Goal: Check status: Check status

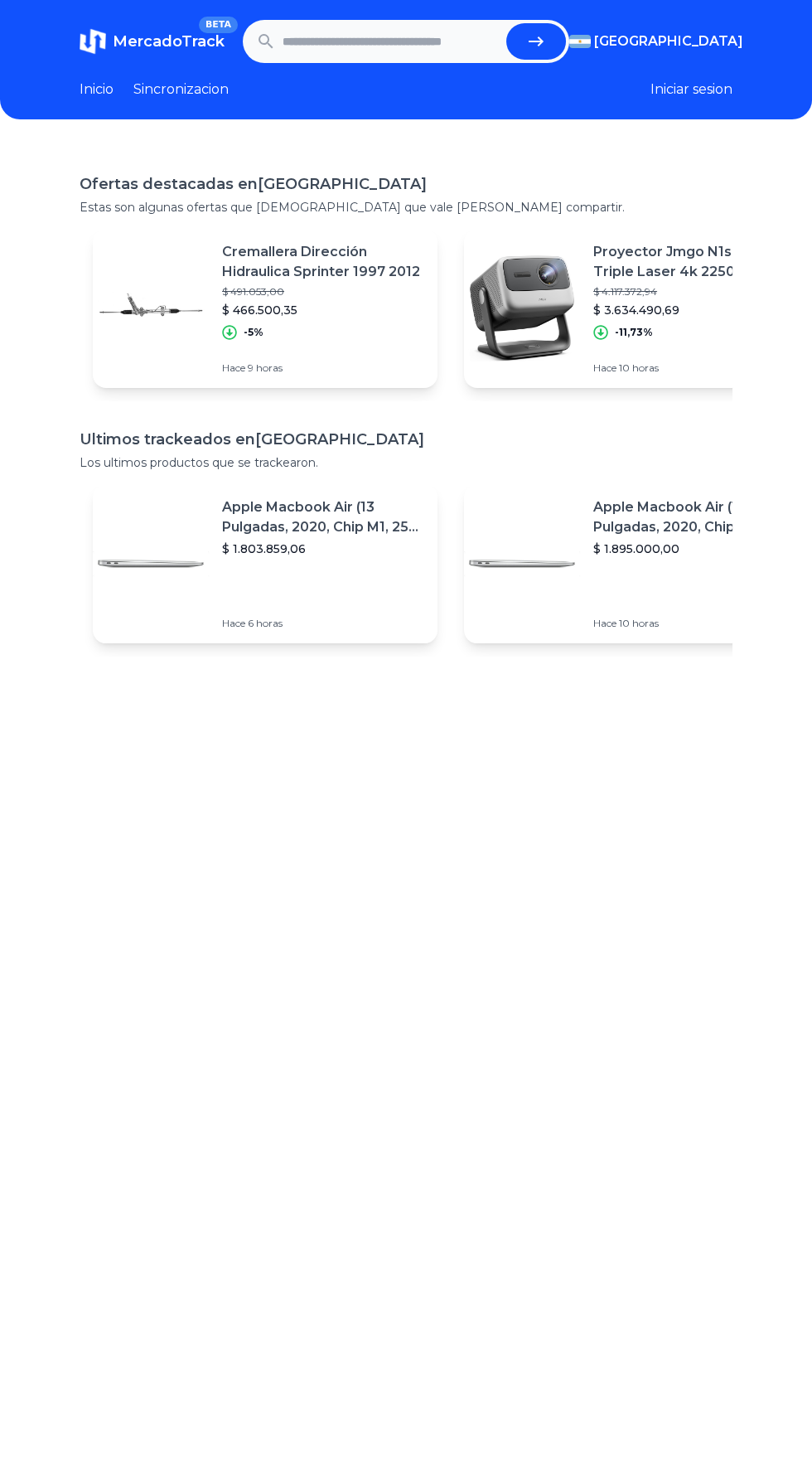
click at [417, 43] on input "text" at bounding box center [390, 41] width 217 height 36
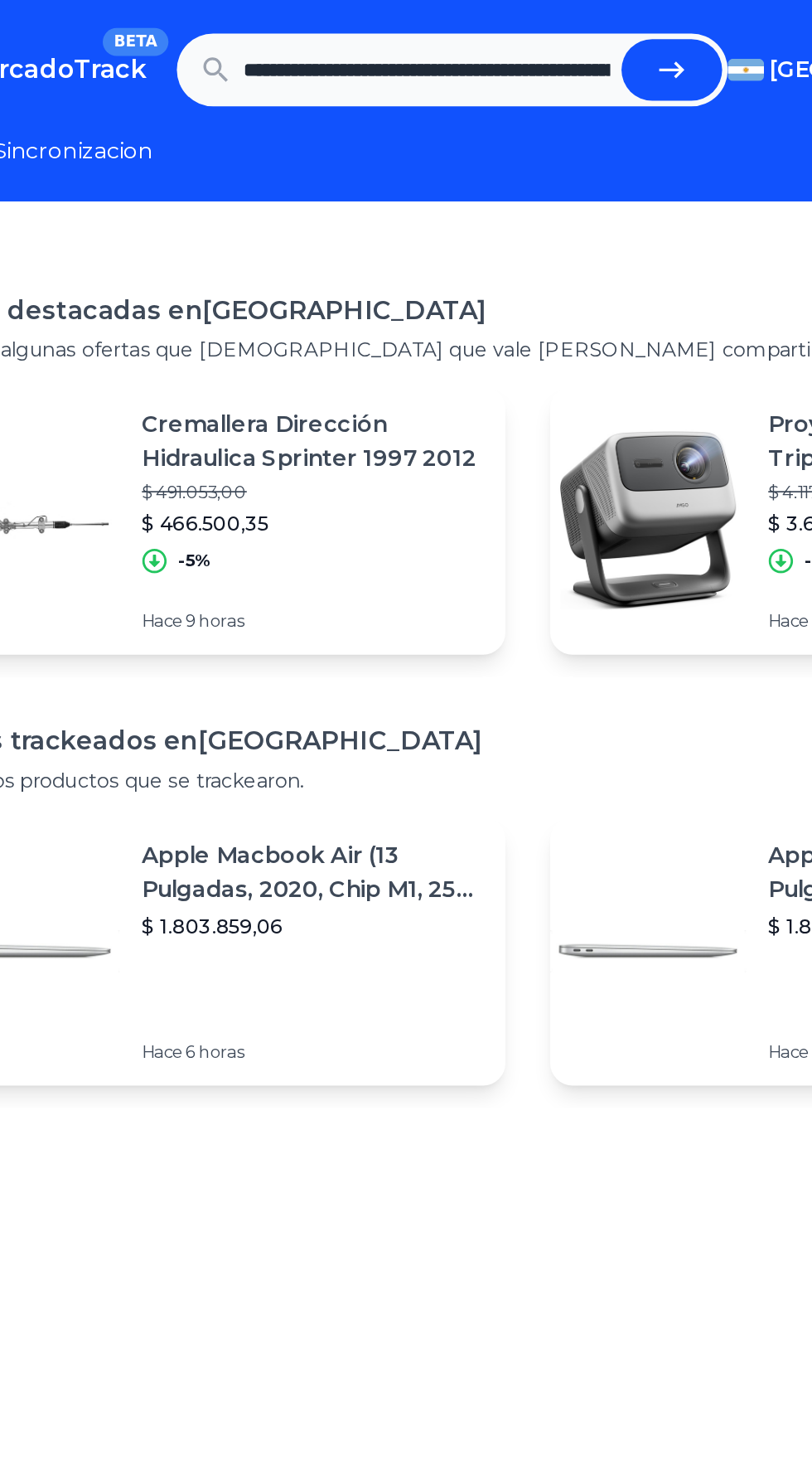
scroll to position [0, 701]
click at [564, 32] on button "submit" at bounding box center [536, 41] width 60 height 36
type input "**********"
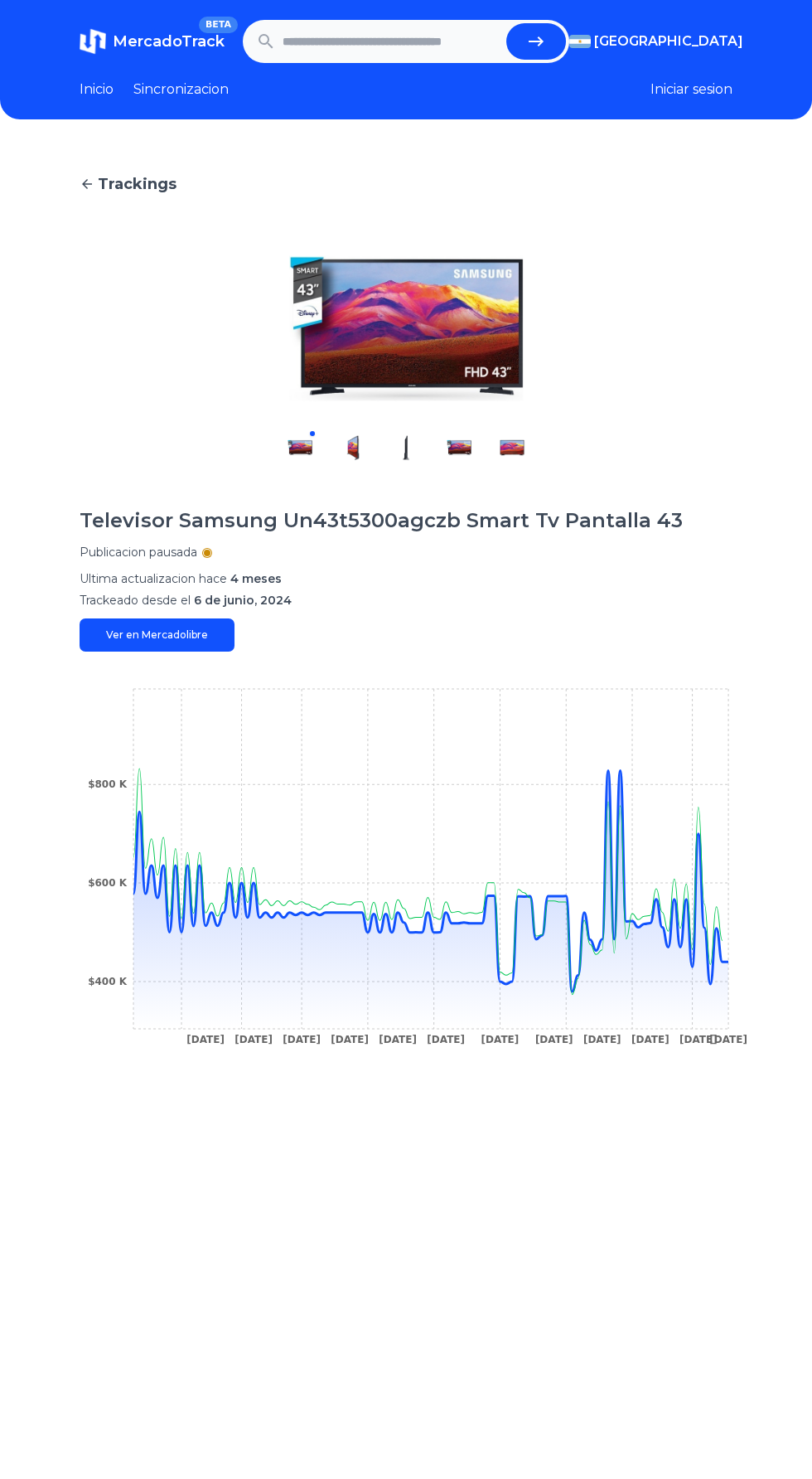
click at [747, 951] on div "Trackings Televisor Samsung Un43t5300agczb Smart Tv Pantalla 43 Publicacion pau…" at bounding box center [406, 886] width 812 height 1479
click at [710, 964] on icon at bounding box center [428, 882] width 589 height 227
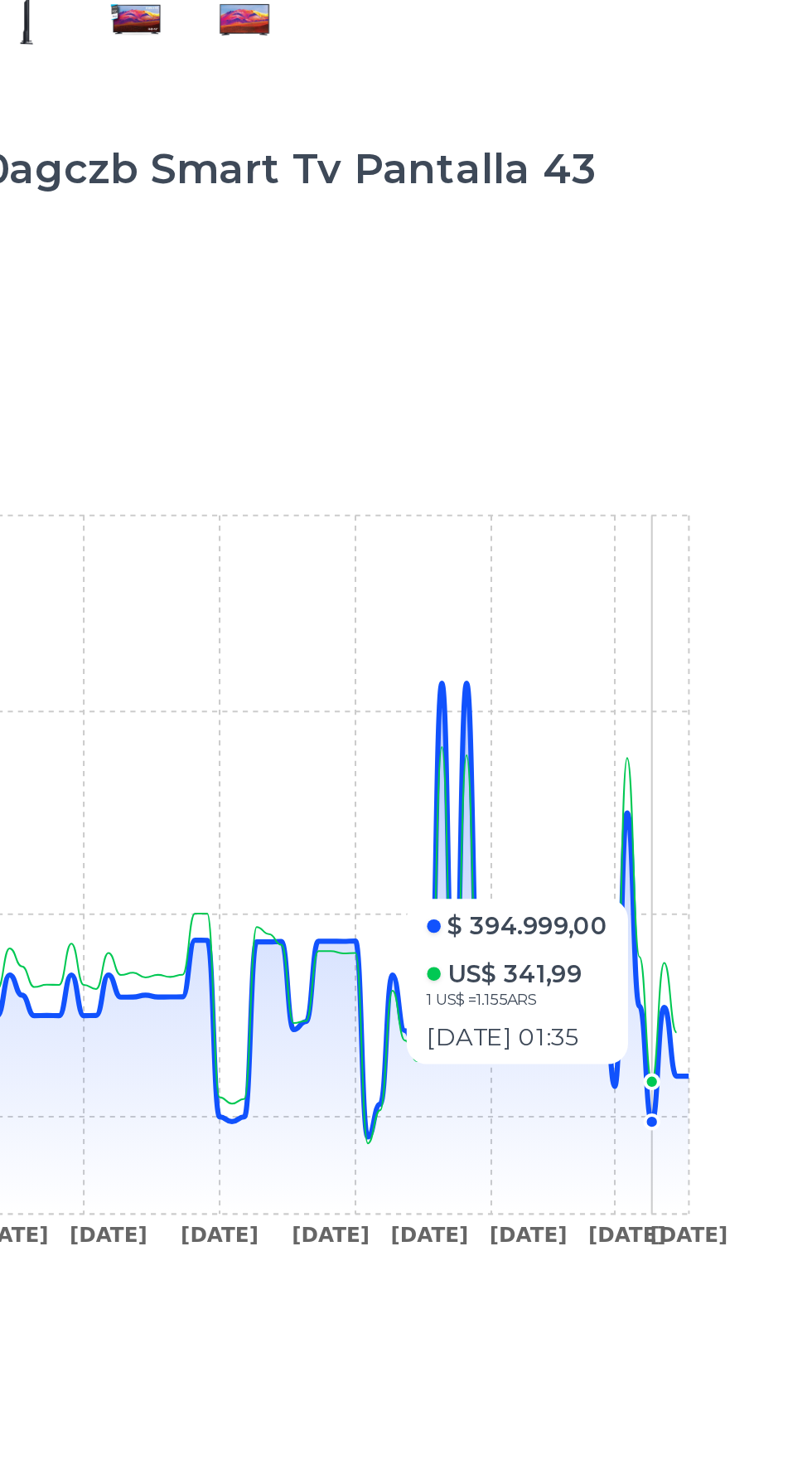
click at [685, 840] on icon "29 Dec 24 6 Jan 25 12 Jan 25 20 Jan 25 4 Feb 25 13 Feb 25 13 Mar 25 26 Mar 25 7…" at bounding box center [406, 871] width 653 height 373
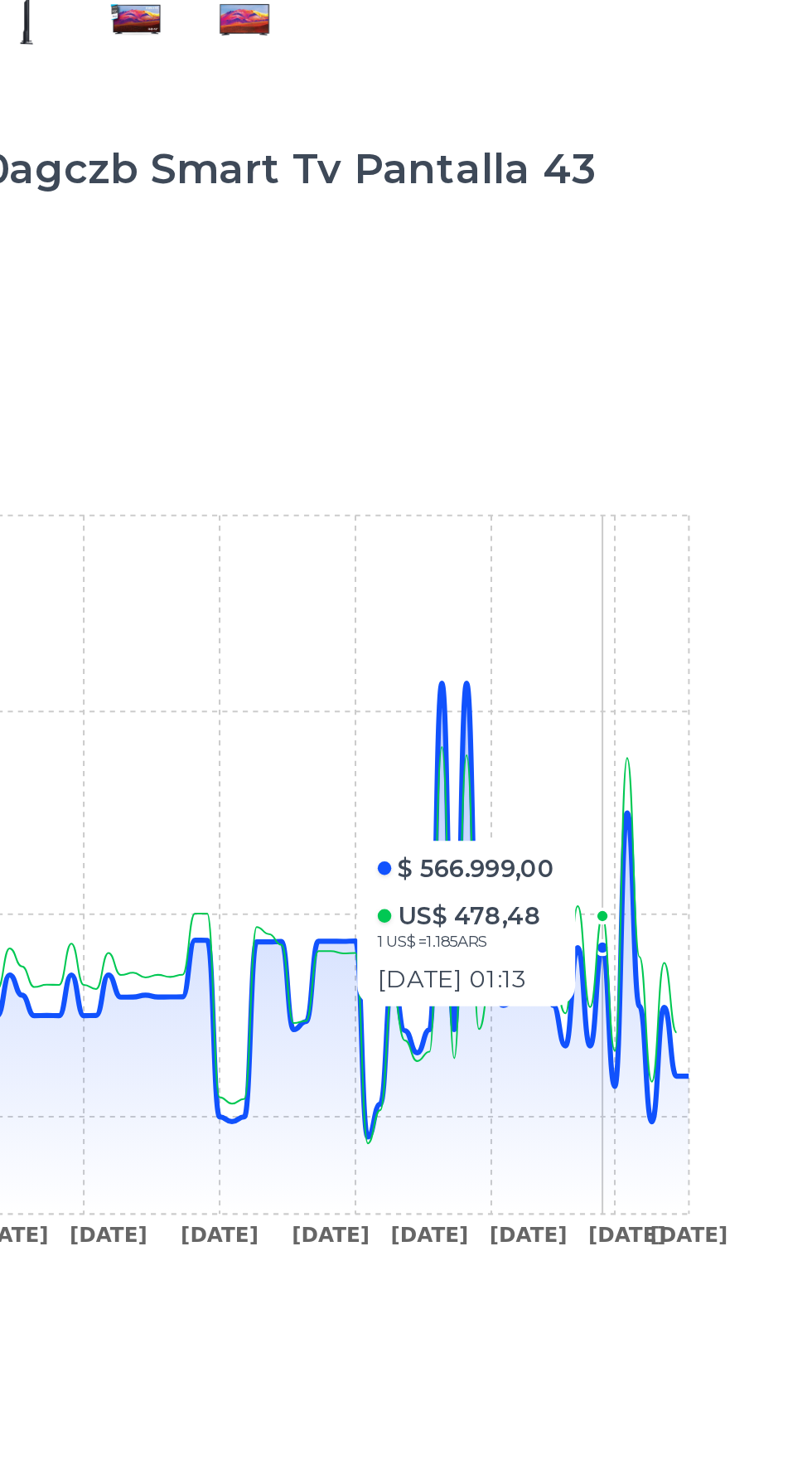
click at [625, 775] on icon "29 Dec 24 6 Jan 25 12 Jan 25 20 Jan 25 4 Feb 25 13 Feb 25 13 Mar 25 26 Mar 25 7…" at bounding box center [406, 871] width 653 height 373
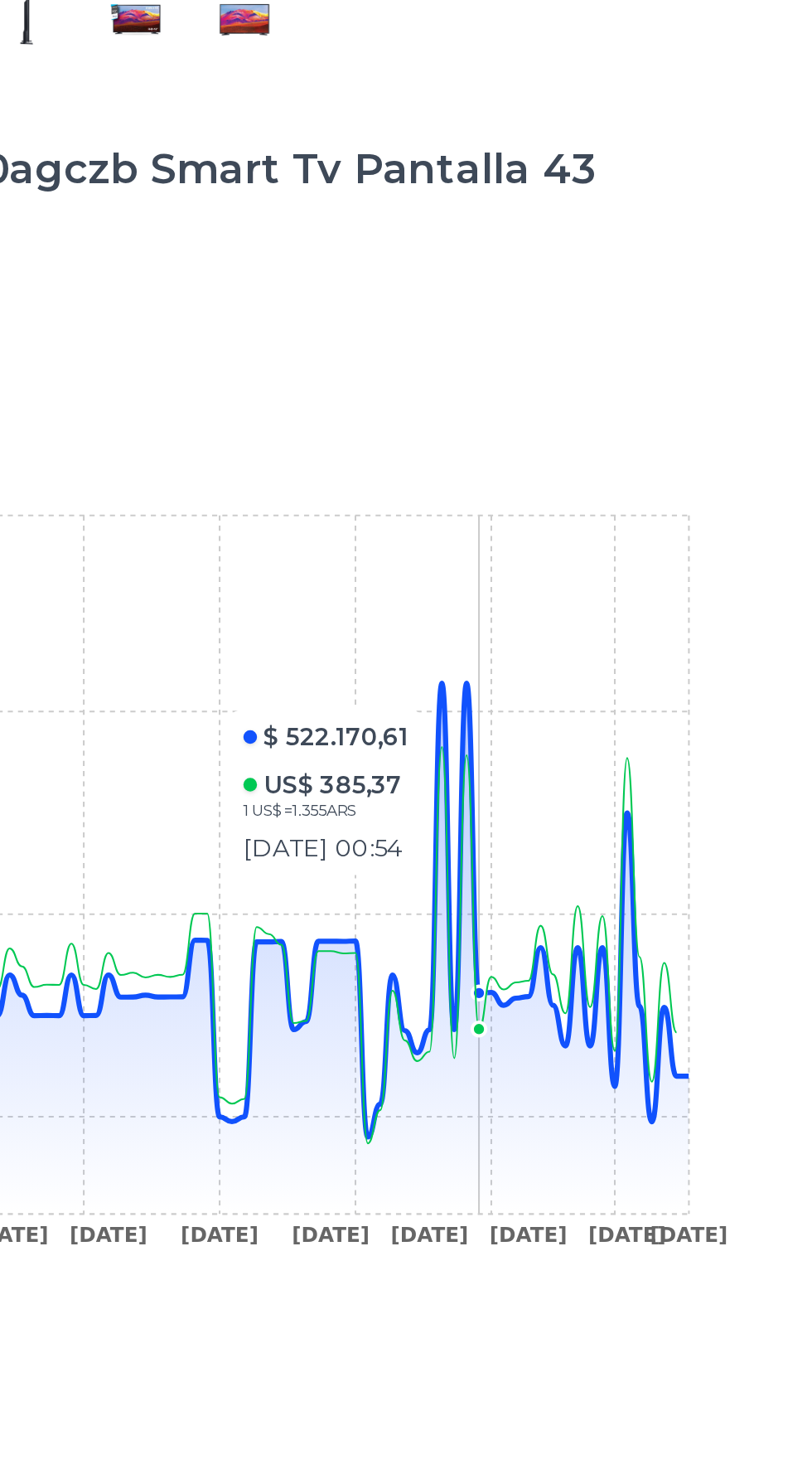
click at [603, 780] on icon "29 Dec 24 6 Jan 25 12 Jan 25 20 Jan 25 4 Feb 25 13 Feb 25 13 Mar 25 26 Mar 25 7…" at bounding box center [406, 871] width 653 height 373
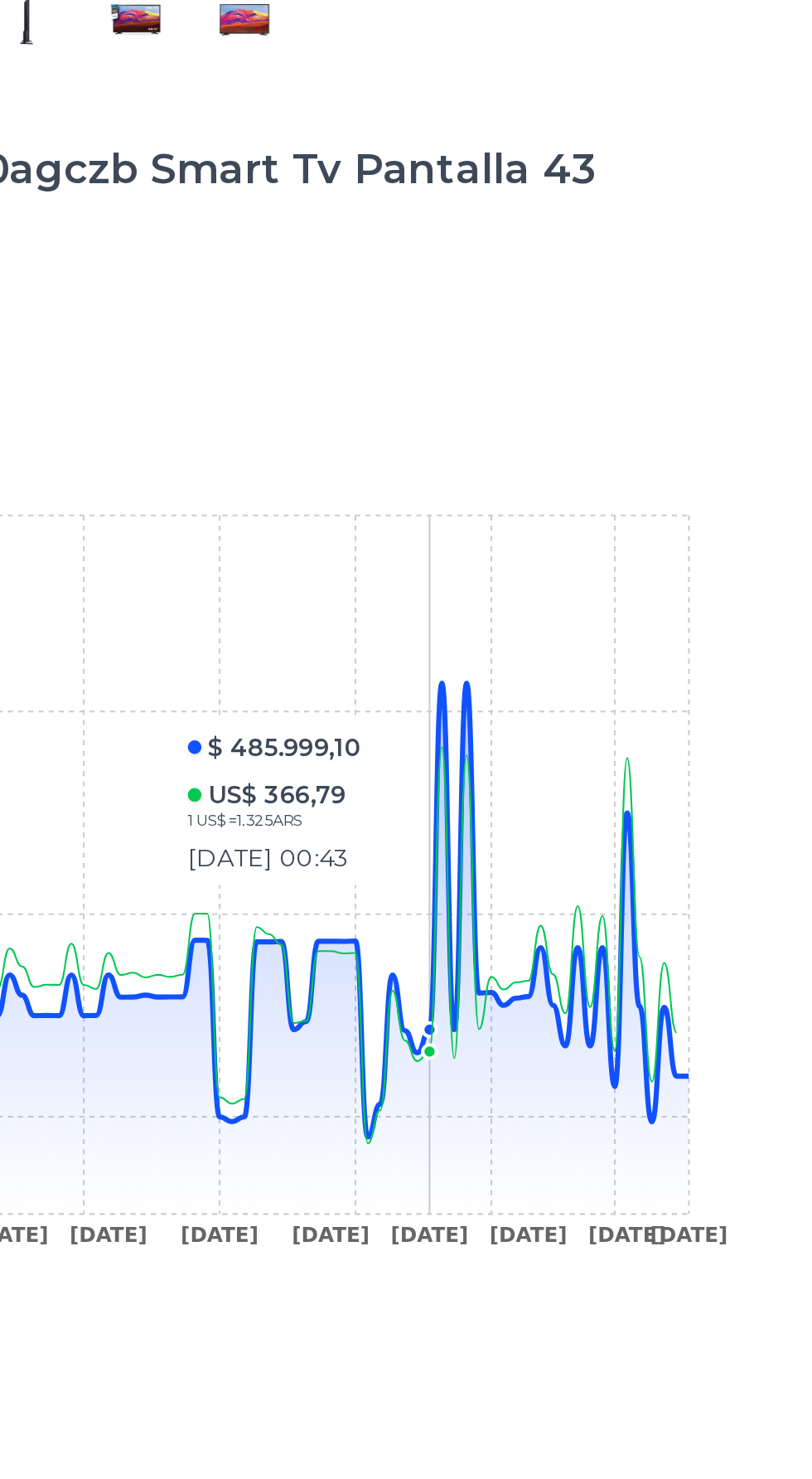
click at [699, 1000] on icon at bounding box center [431, 899] width 595 height 259
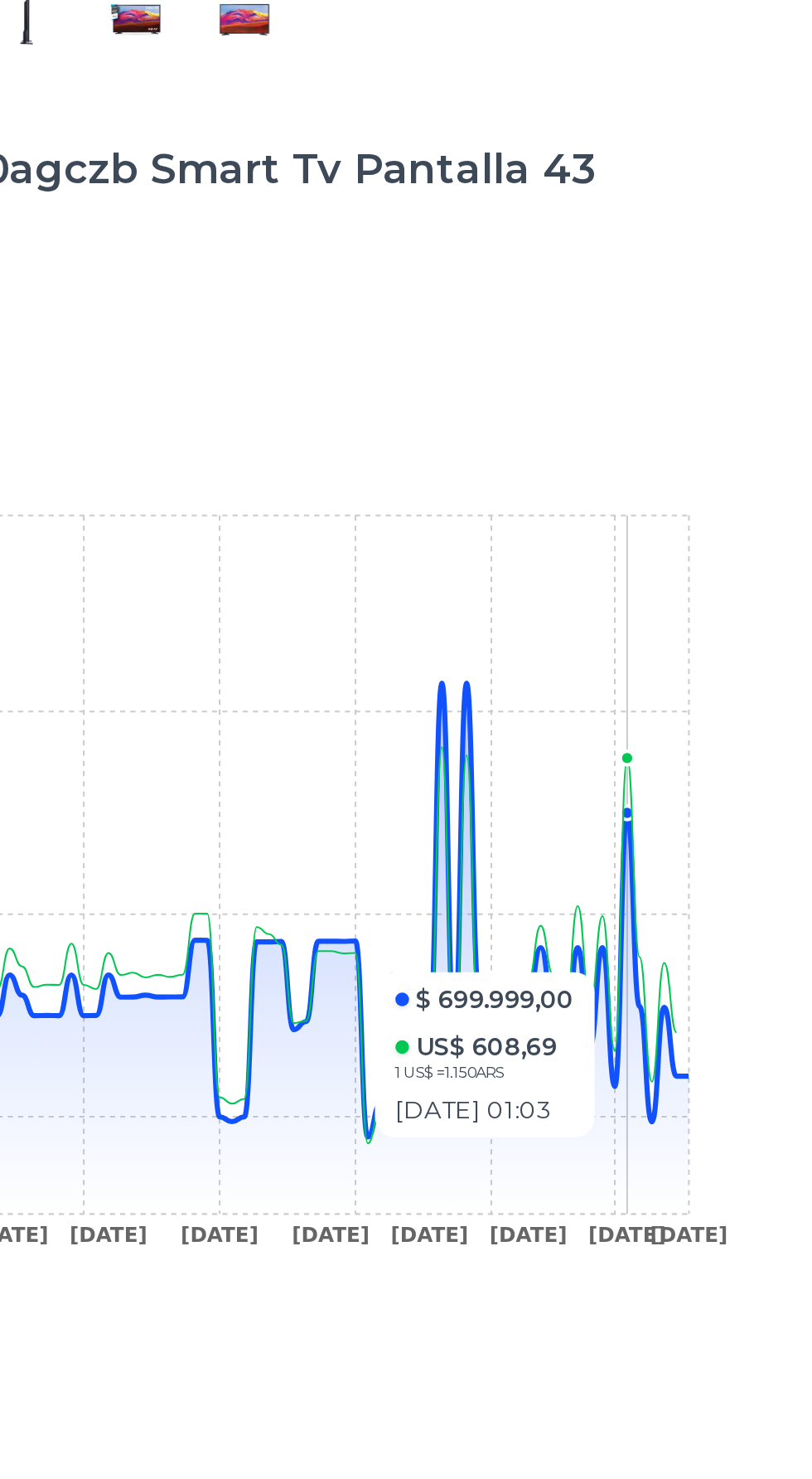
click at [711, 991] on icon at bounding box center [431, 899] width 595 height 259
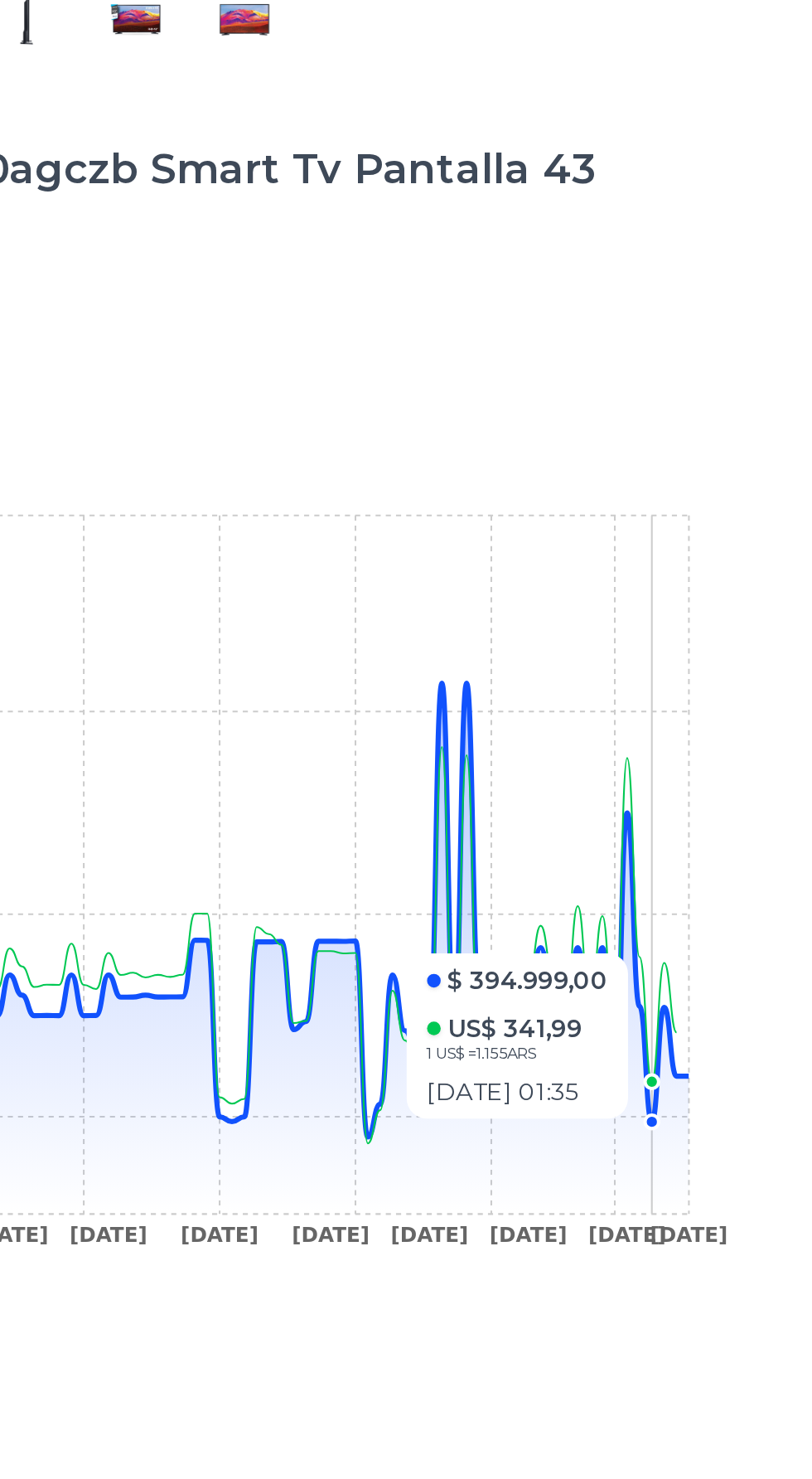
click at [732, 966] on icon "29 Dec 24 6 Jan 25 12 Jan 25 20 Jan 25 4 Feb 25 13 Feb 25 13 Mar 25 26 Mar 25 7…" at bounding box center [406, 871] width 653 height 373
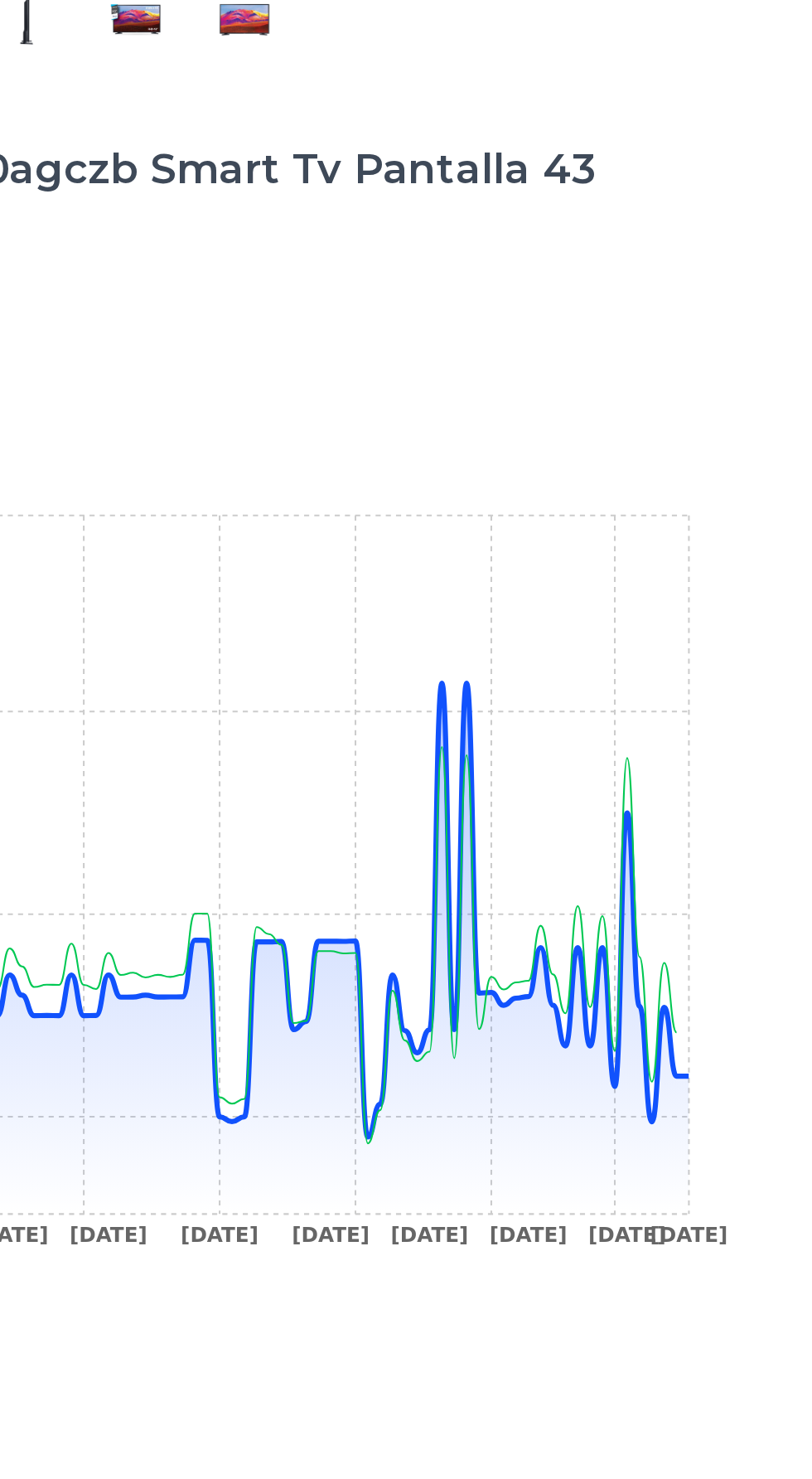
click at [727, 951] on icon "29 Dec 24 6 Jan 25 12 Jan 25 20 Jan 25 4 Feb 25 13 Feb 25 13 Mar 25 26 Mar 25 7…" at bounding box center [406, 871] width 653 height 373
click at [719, 982] on icon at bounding box center [431, 899] width 595 height 259
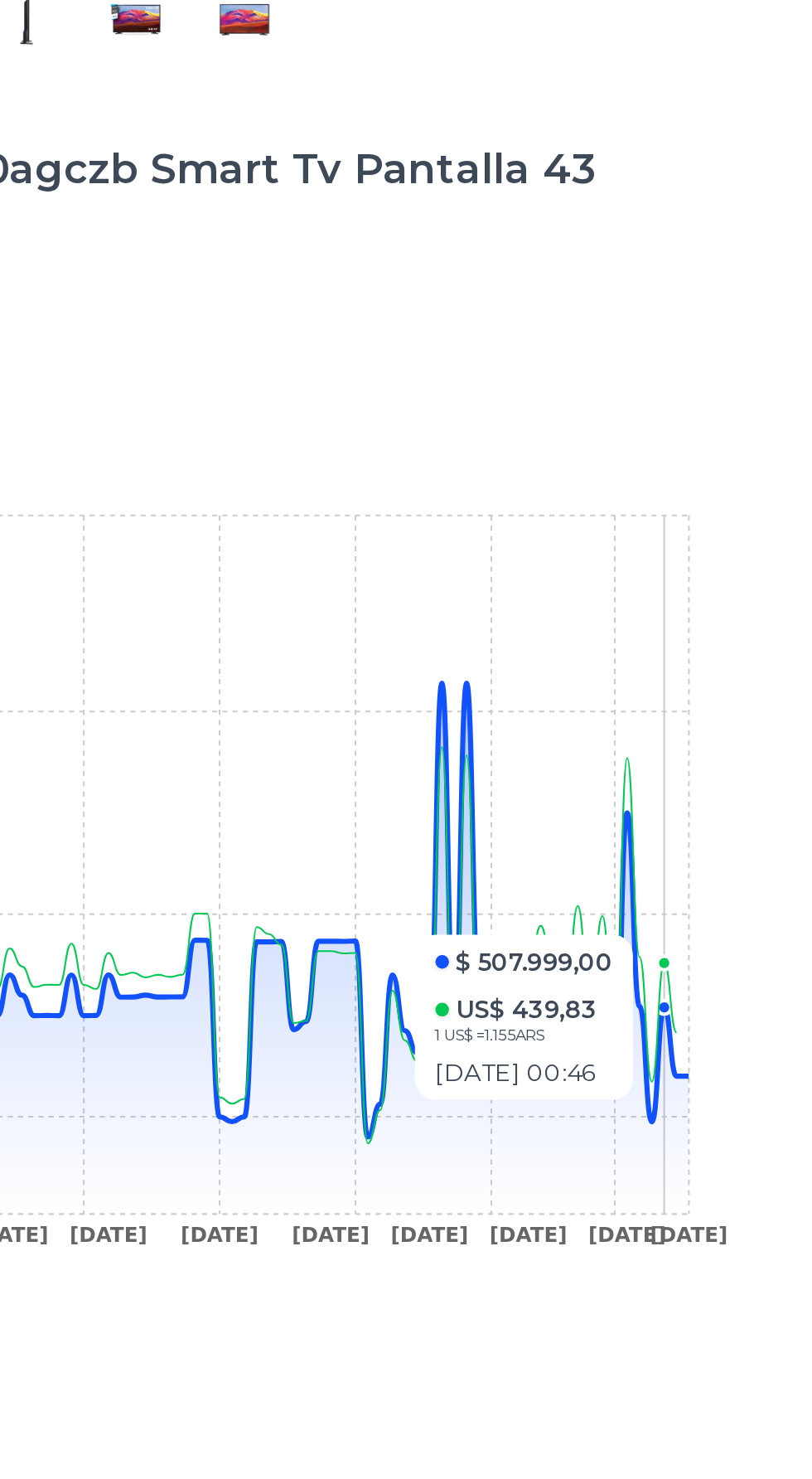
click at [582, 967] on icon at bounding box center [431, 899] width 595 height 259
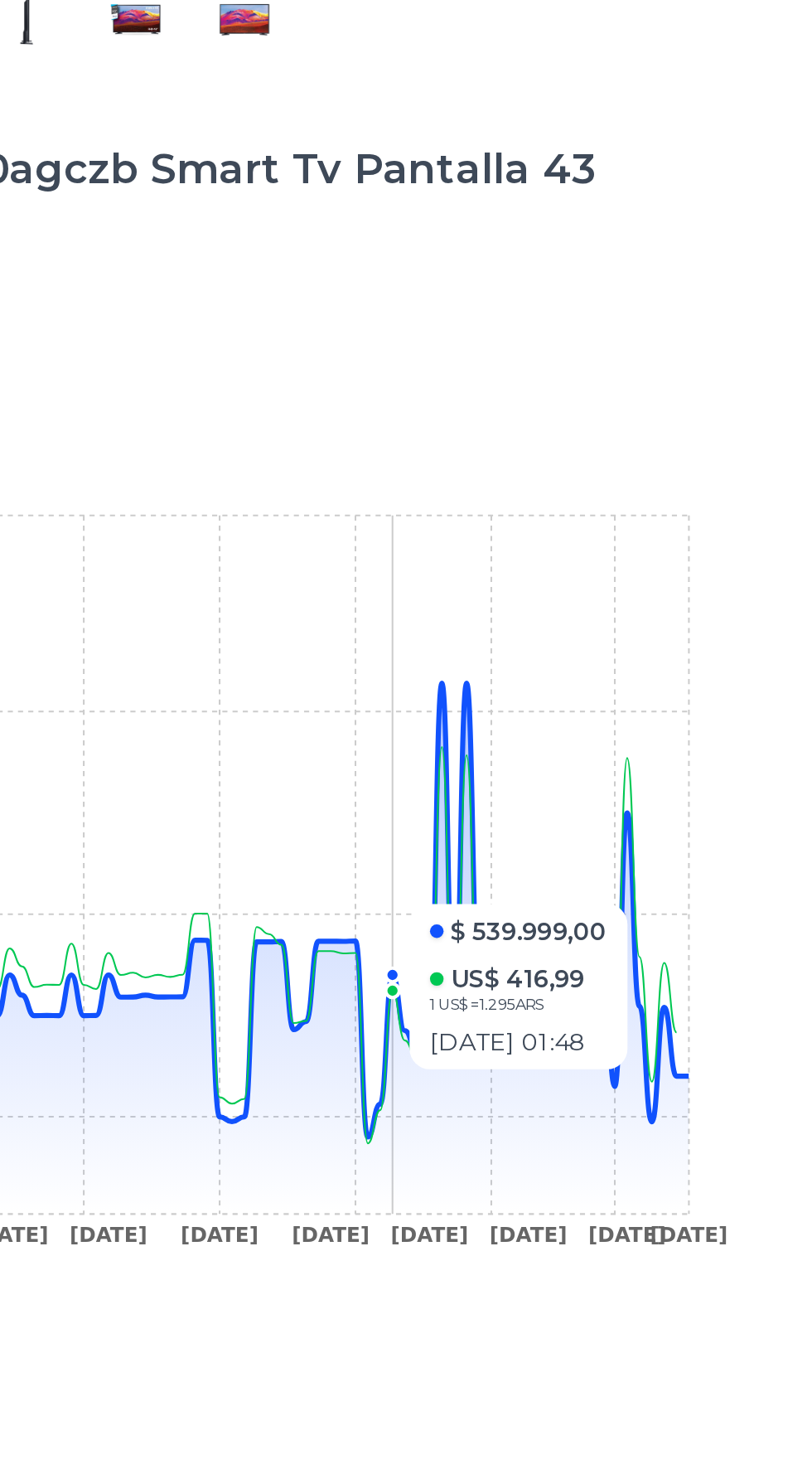
click at [558, 982] on icon at bounding box center [431, 899] width 595 height 259
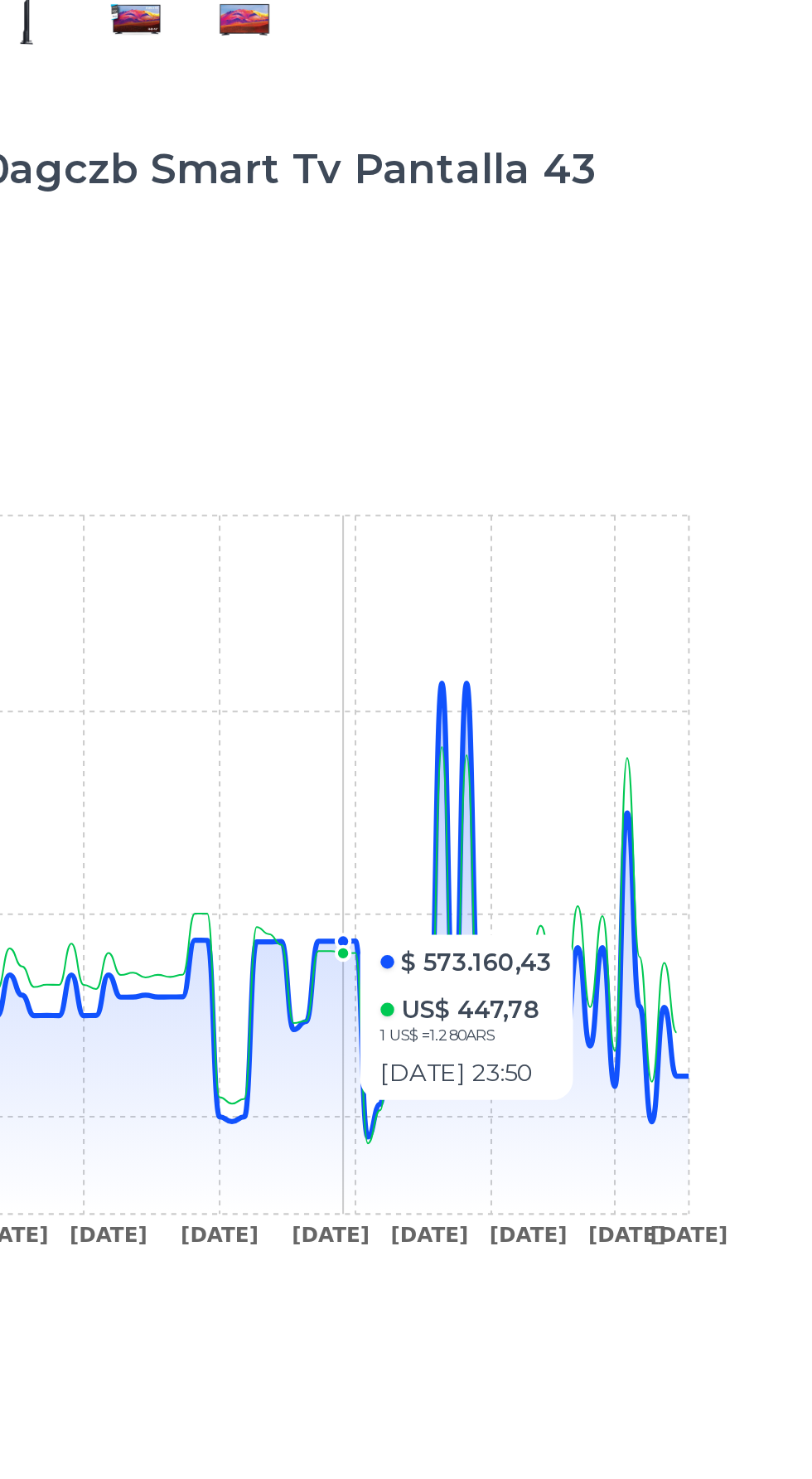
click at [557, 987] on icon at bounding box center [431, 899] width 595 height 259
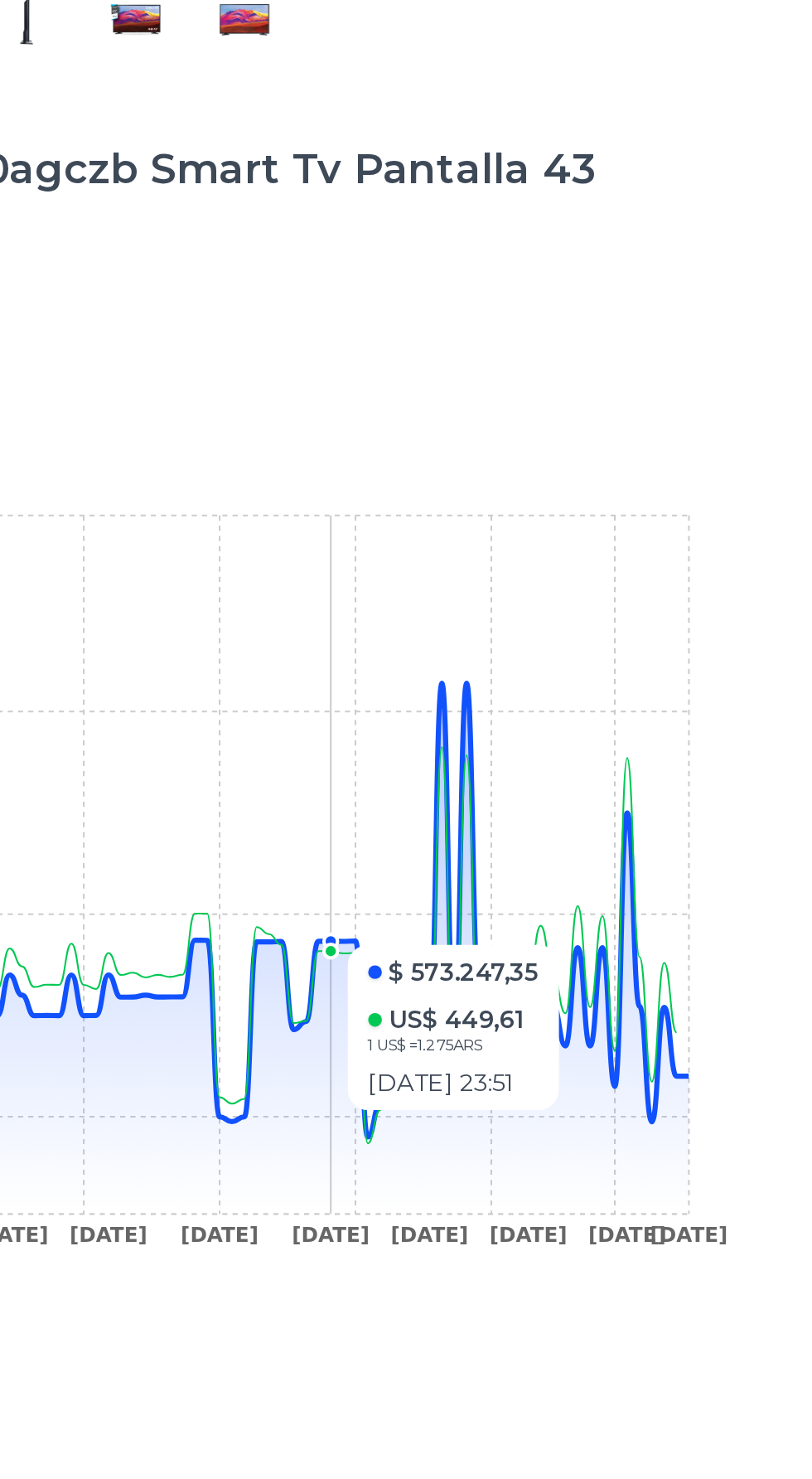
click at [531, 932] on icon at bounding box center [431, 899] width 595 height 259
